Goal: Task Accomplishment & Management: Manage account settings

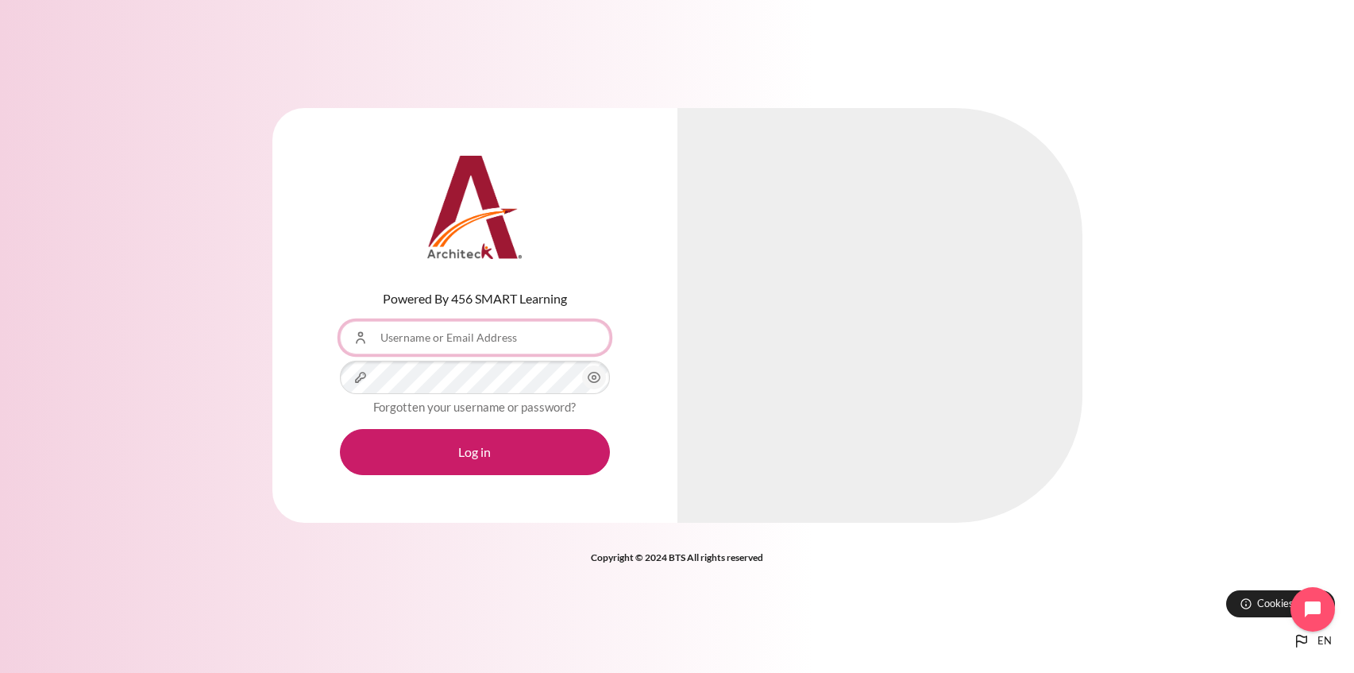
click at [528, 332] on input "Username or Email Address" at bounding box center [475, 337] width 270 height 33
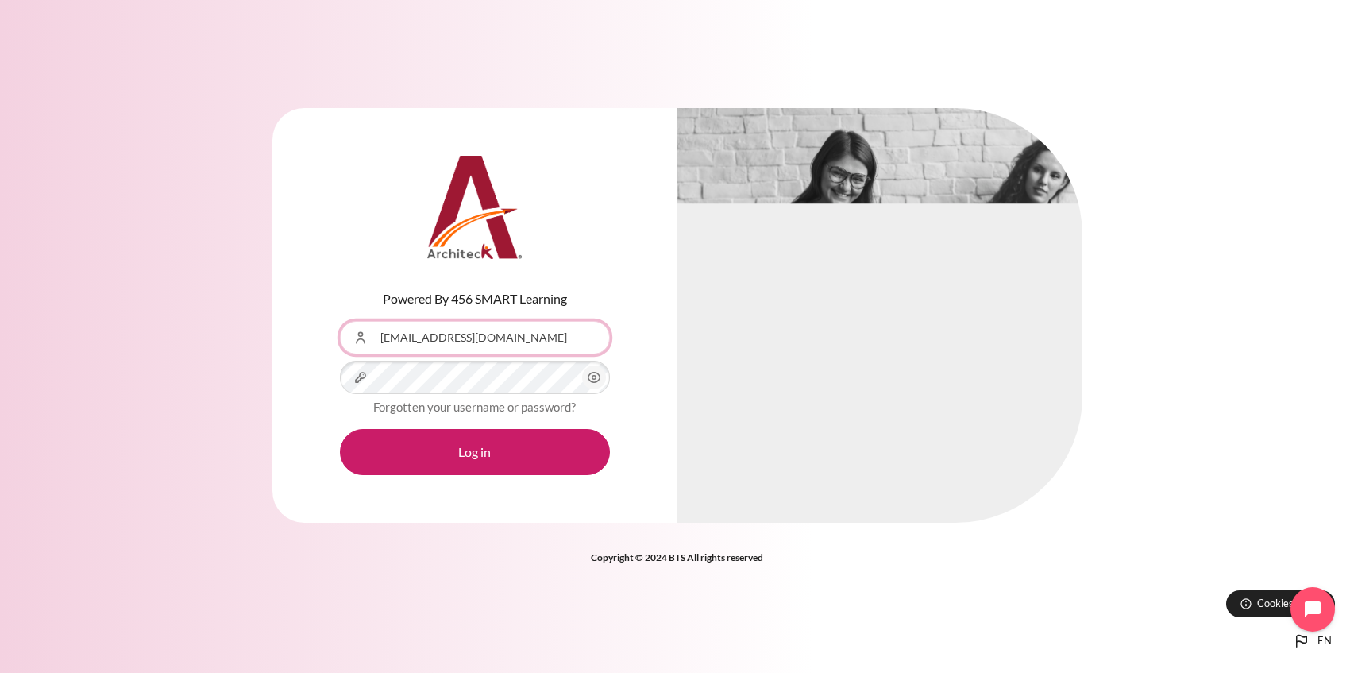
type input "sarwarmh@state.gov"
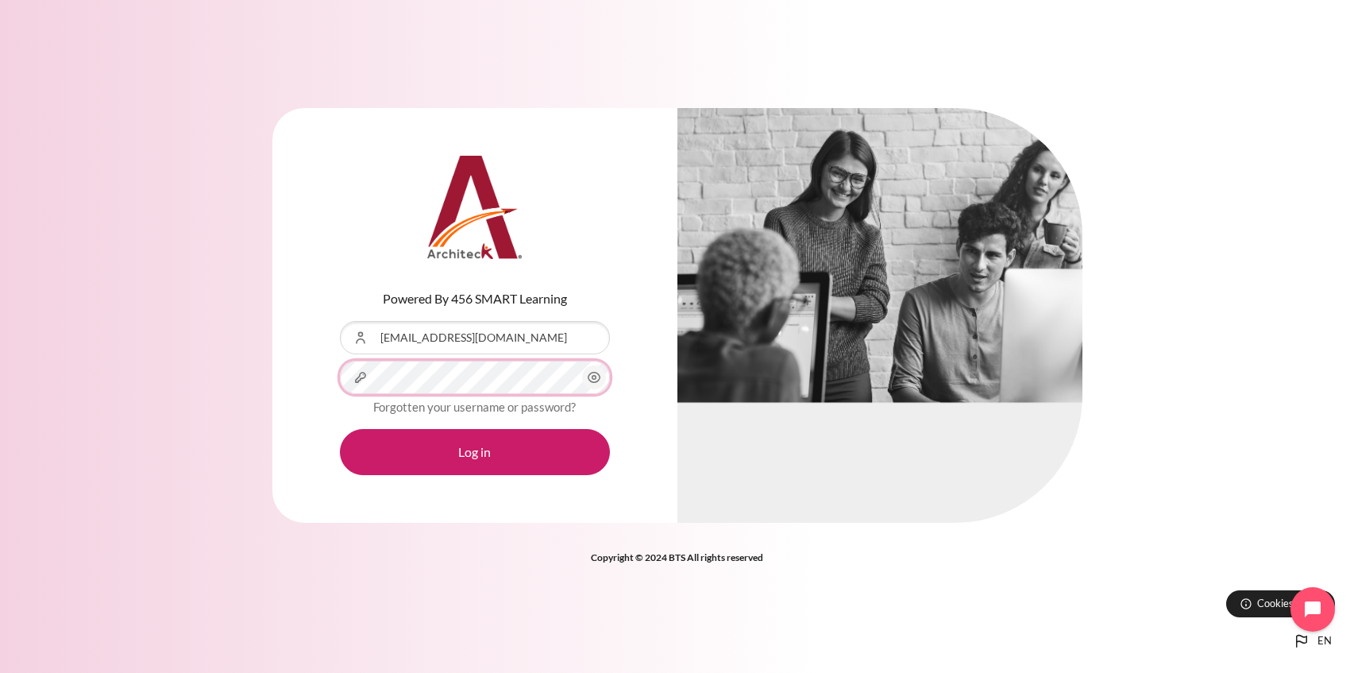
click at [340, 429] on button "Log in" at bounding box center [475, 452] width 270 height 46
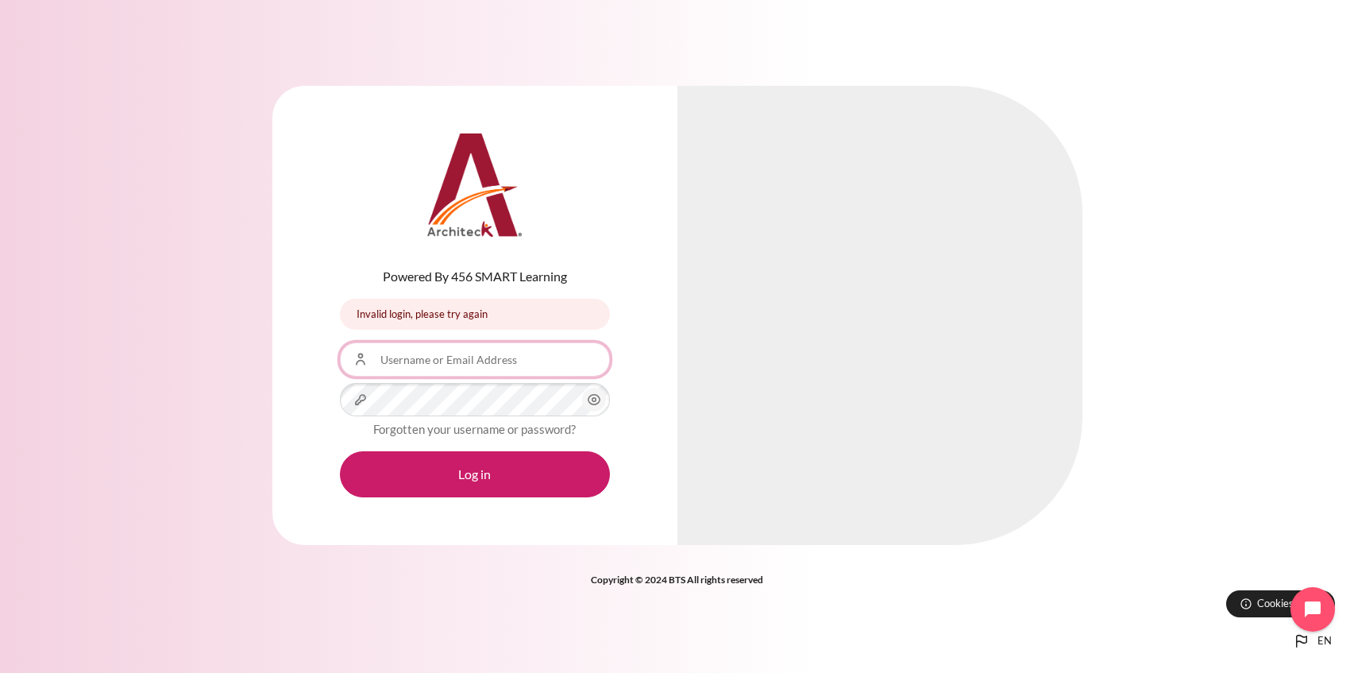
click at [464, 351] on input "Username or Email Address" at bounding box center [475, 358] width 270 height 33
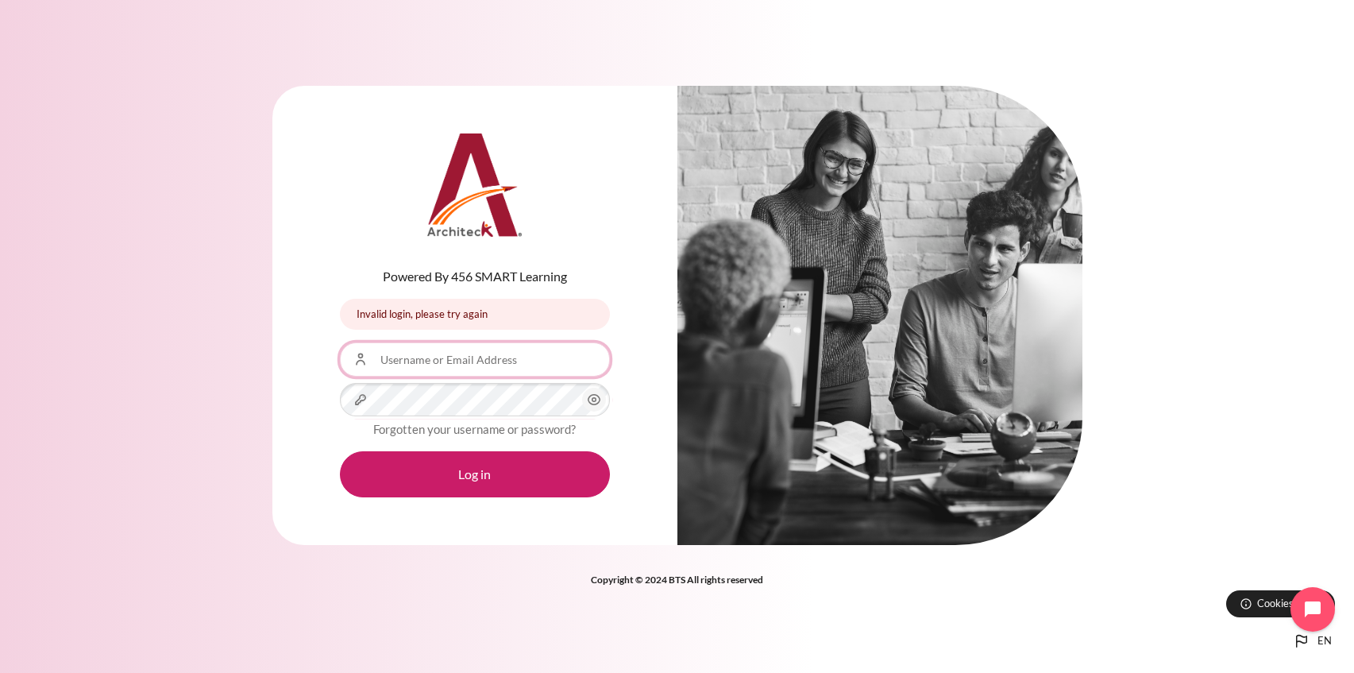
click at [442, 357] on input "Username or Email Address" at bounding box center [475, 358] width 270 height 33
